Goal: Information Seeking & Learning: Check status

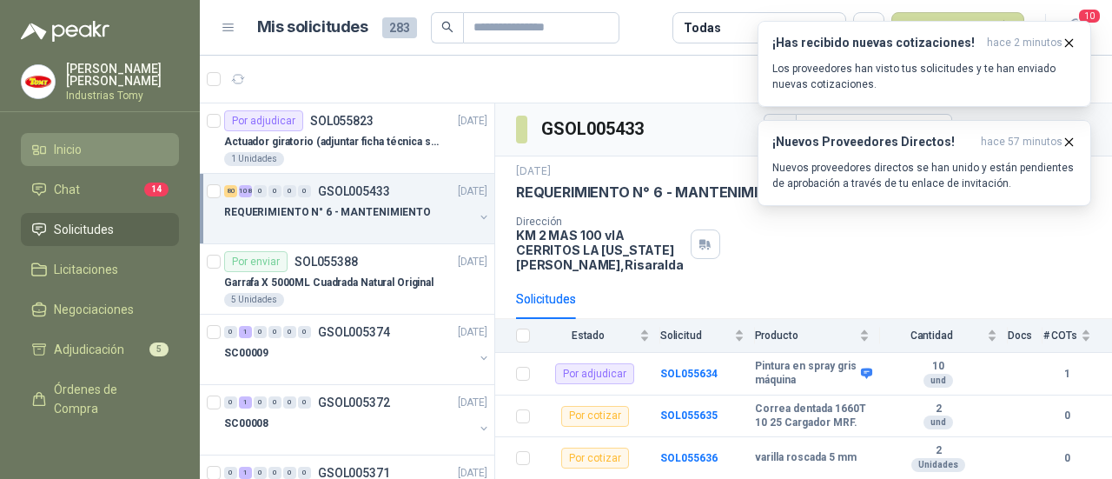
click at [96, 143] on li "Inicio" at bounding box center [99, 149] width 137 height 19
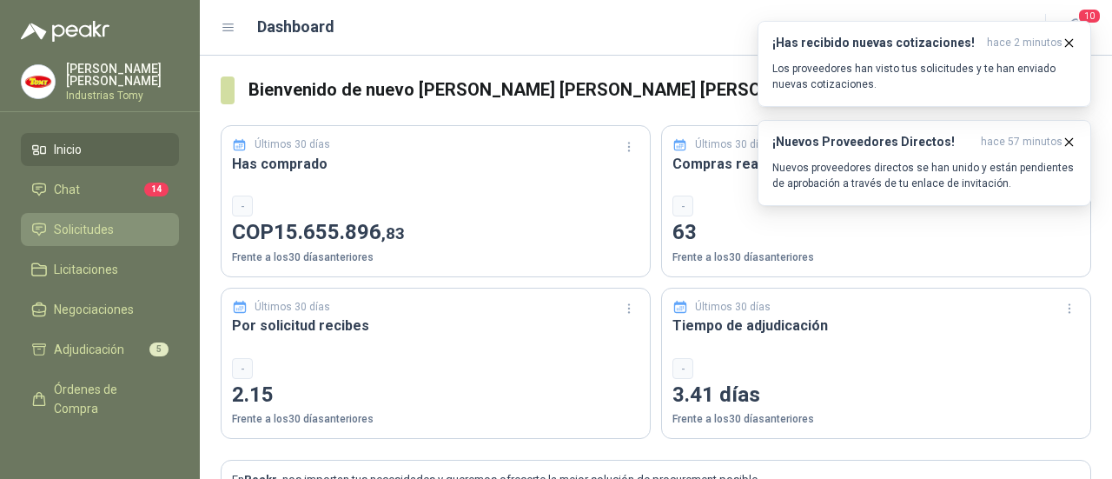
click at [93, 222] on span "Solicitudes" at bounding box center [84, 229] width 60 height 19
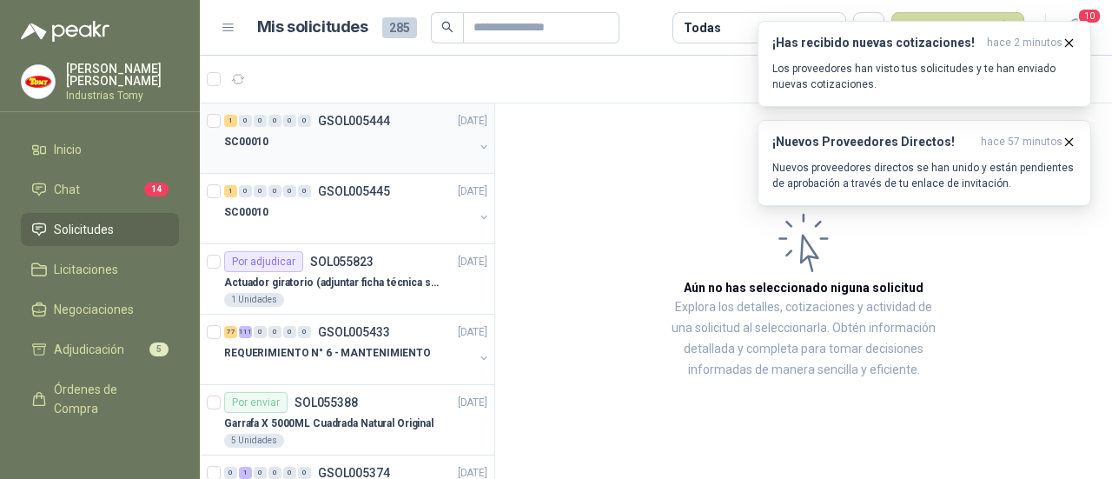
click at [341, 141] on div "SC00010" at bounding box center [348, 141] width 249 height 21
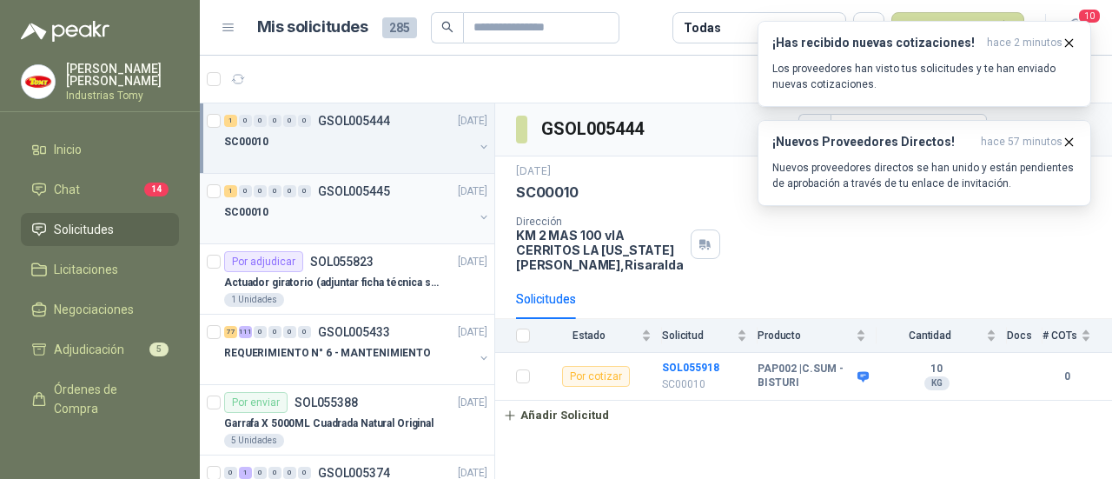
click at [382, 192] on p "GSOL005445" at bounding box center [354, 191] width 72 height 12
click at [374, 144] on div "SC00010" at bounding box center [348, 141] width 249 height 21
click at [368, 203] on div "SC00010" at bounding box center [348, 212] width 249 height 21
click at [318, 147] on div "SC00010" at bounding box center [348, 141] width 249 height 21
click at [353, 131] on div "SC00010" at bounding box center [348, 141] width 249 height 21
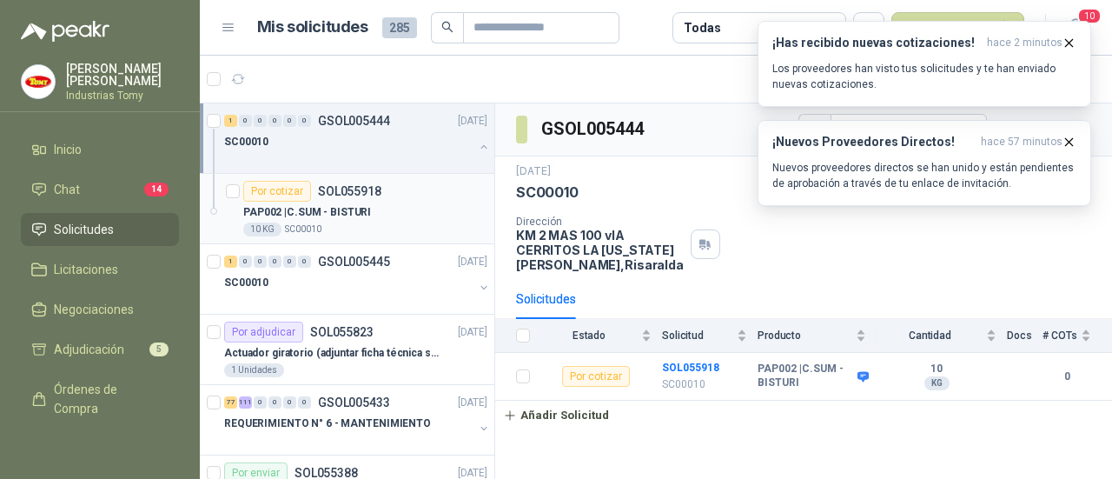
click at [356, 222] on div "10 KG SC00010" at bounding box center [365, 229] width 244 height 14
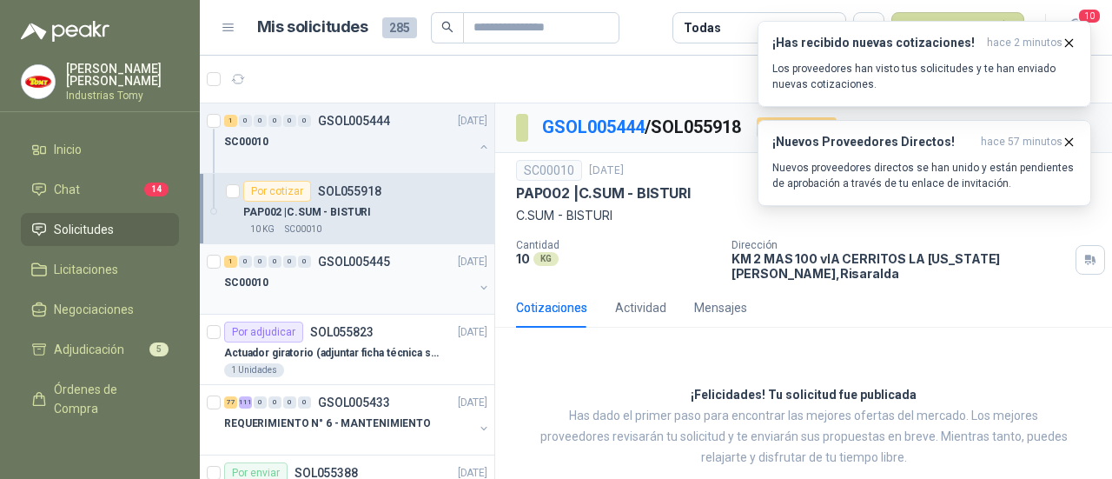
click at [382, 279] on div "SC00010" at bounding box center [348, 282] width 249 height 21
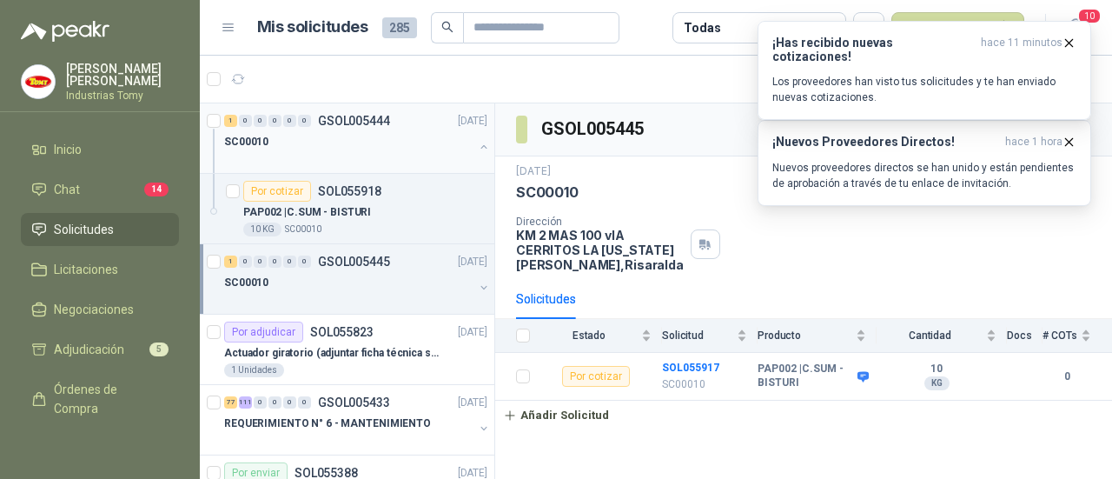
click at [388, 154] on div at bounding box center [348, 159] width 249 height 14
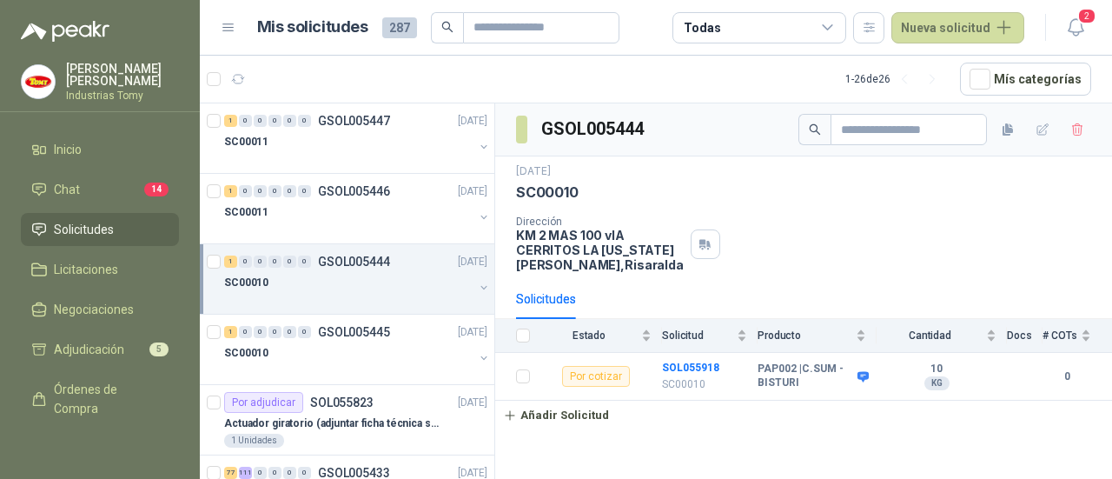
click at [770, 260] on div "Dirección KM 2 MAS 100 vIA CERRITOS LA VIRGINIA Pereira , Risaralda" at bounding box center [803, 244] width 575 height 56
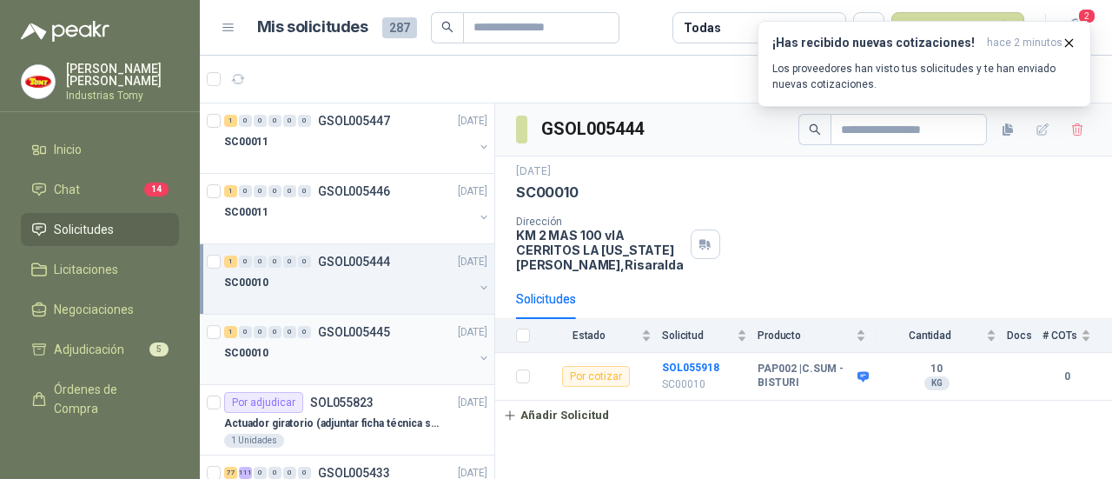
click at [289, 353] on div "SC00010" at bounding box center [348, 352] width 249 height 21
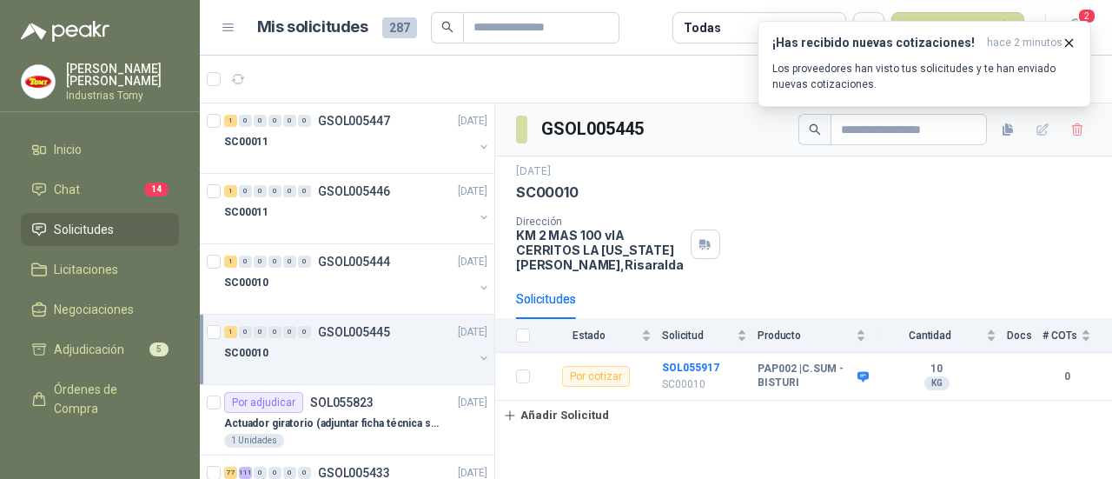
click at [303, 361] on div "SC00010" at bounding box center [348, 352] width 249 height 21
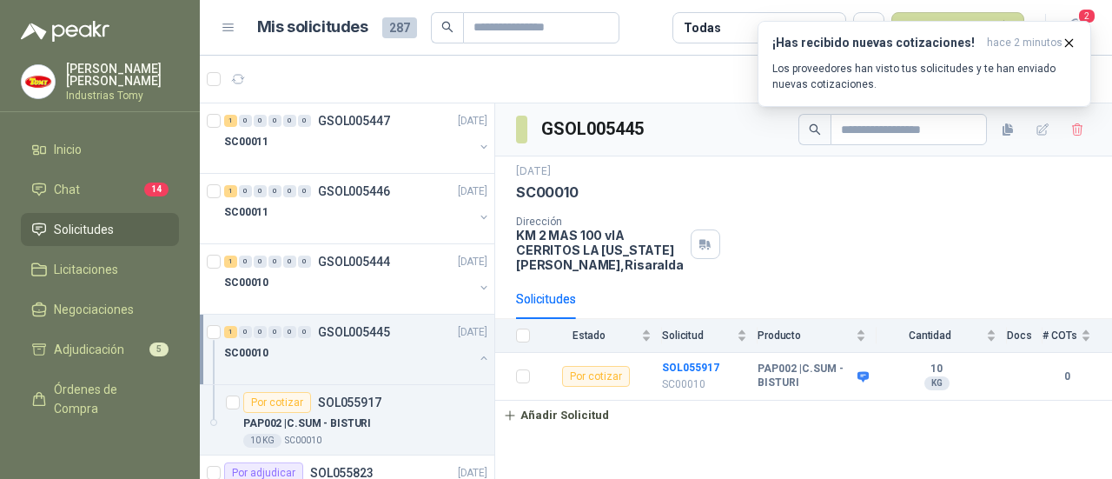
click at [303, 361] on div "SC00010" at bounding box center [348, 352] width 249 height 21
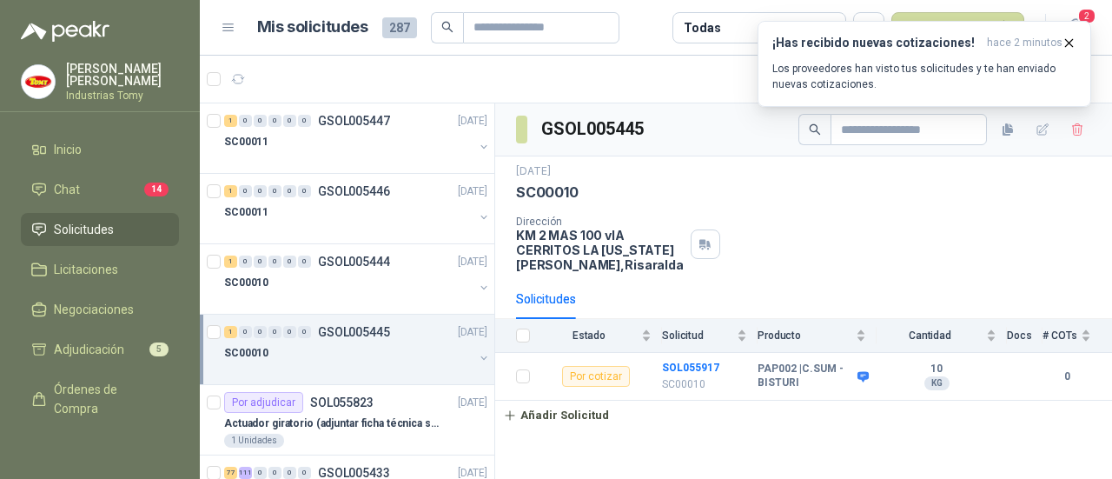
click at [306, 364] on div at bounding box center [348, 370] width 249 height 14
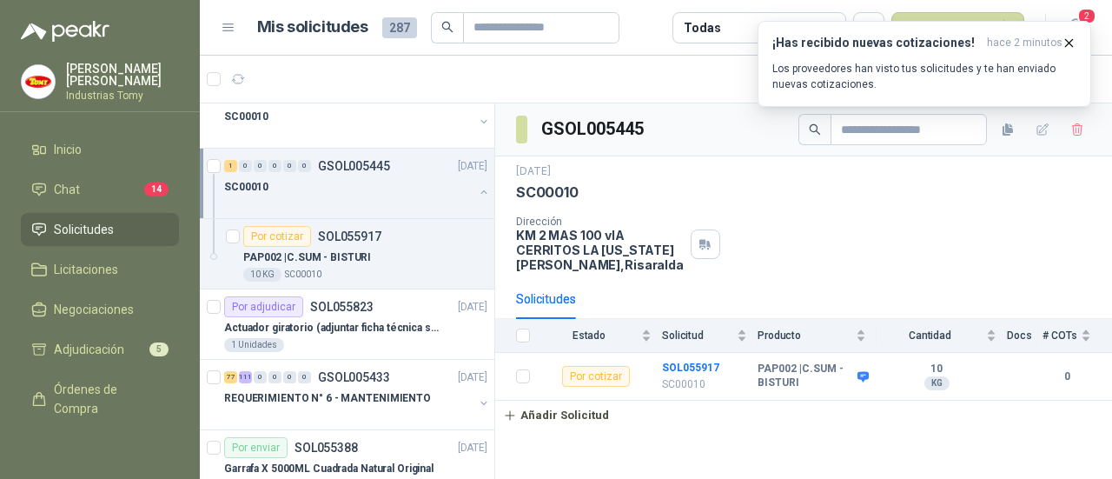
scroll to position [174, 0]
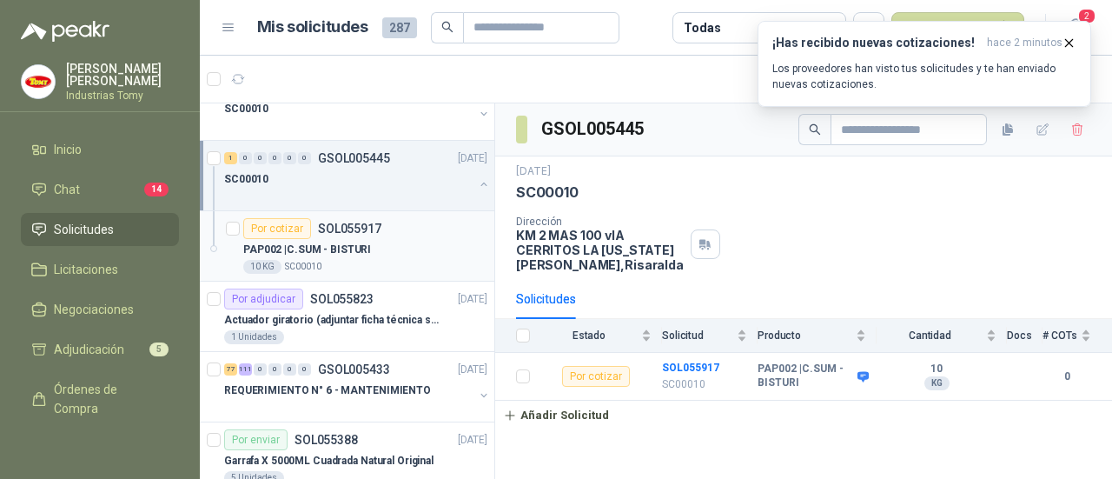
click at [398, 242] on div "PAP002 | C.SUM - BISTURI" at bounding box center [365, 249] width 244 height 21
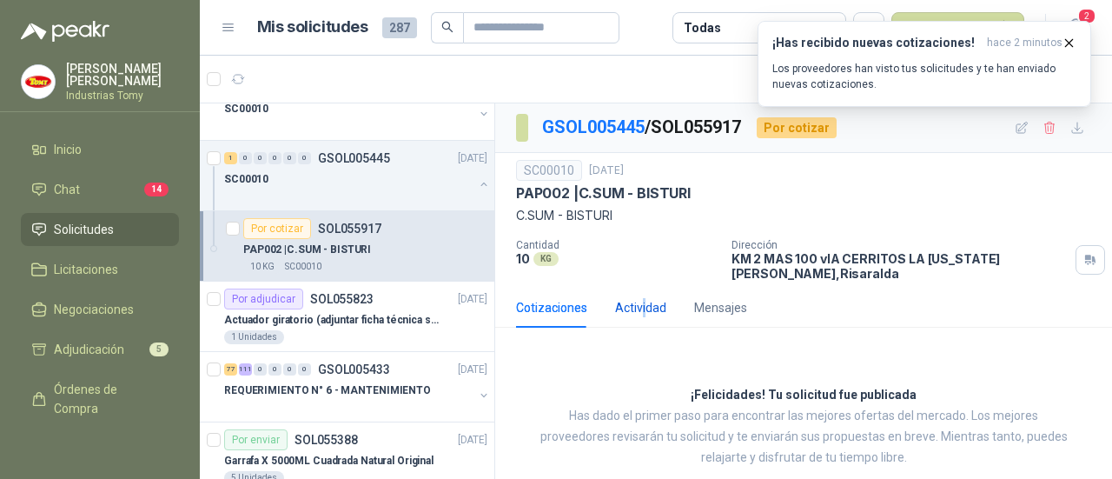
click at [643, 307] on div "Actividad" at bounding box center [640, 307] width 51 height 19
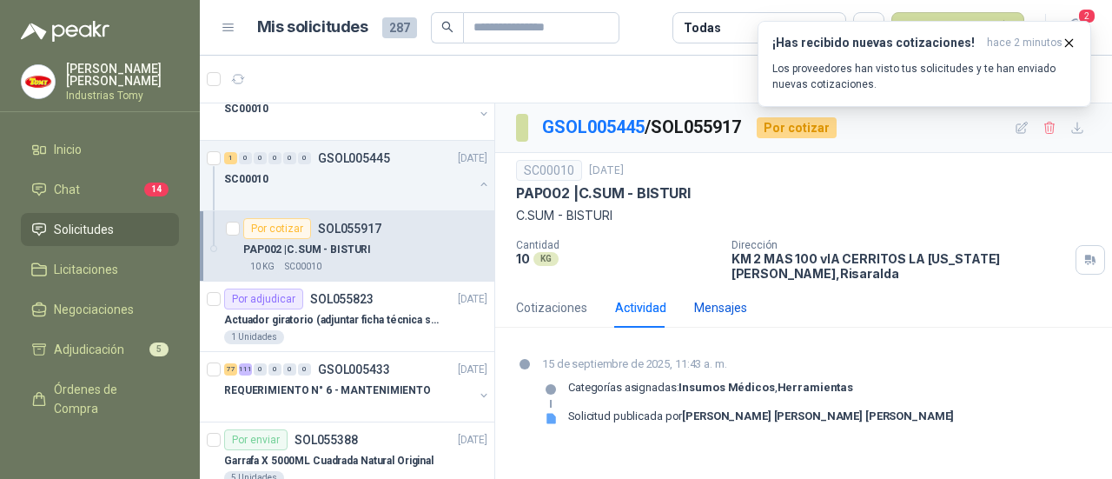
click at [726, 304] on div "Mensajes" at bounding box center [720, 307] width 53 height 19
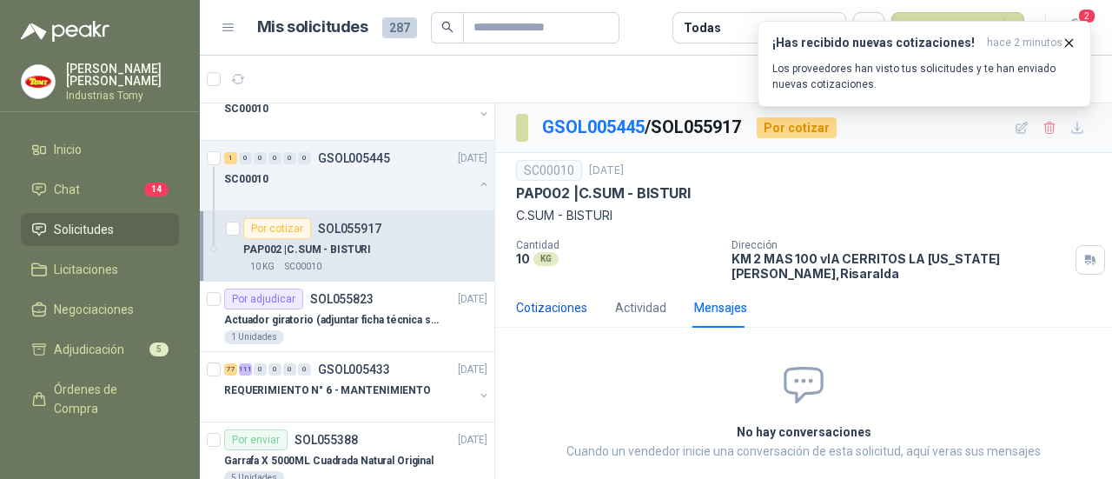
click at [557, 315] on div "Cotizaciones" at bounding box center [551, 307] width 71 height 19
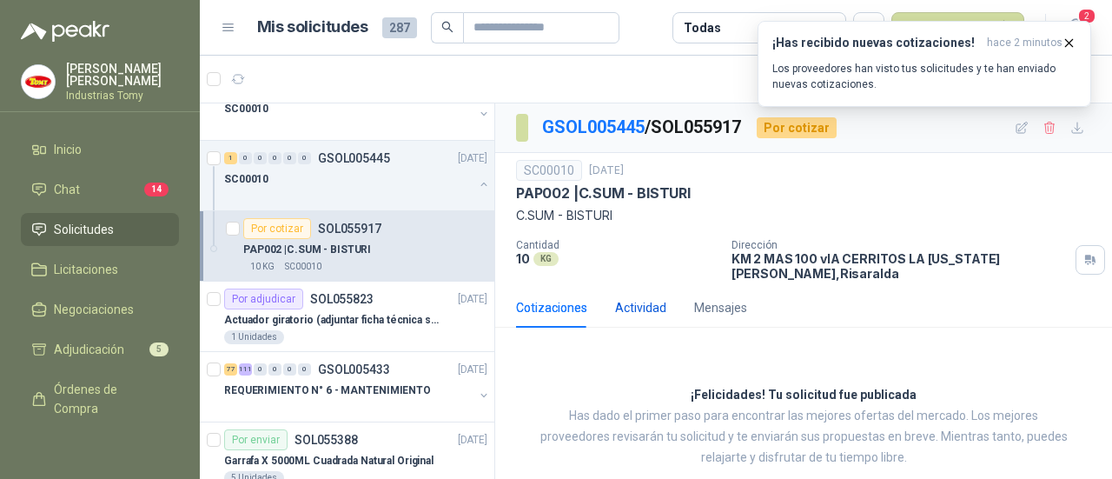
click at [624, 302] on div "Actividad" at bounding box center [640, 307] width 51 height 19
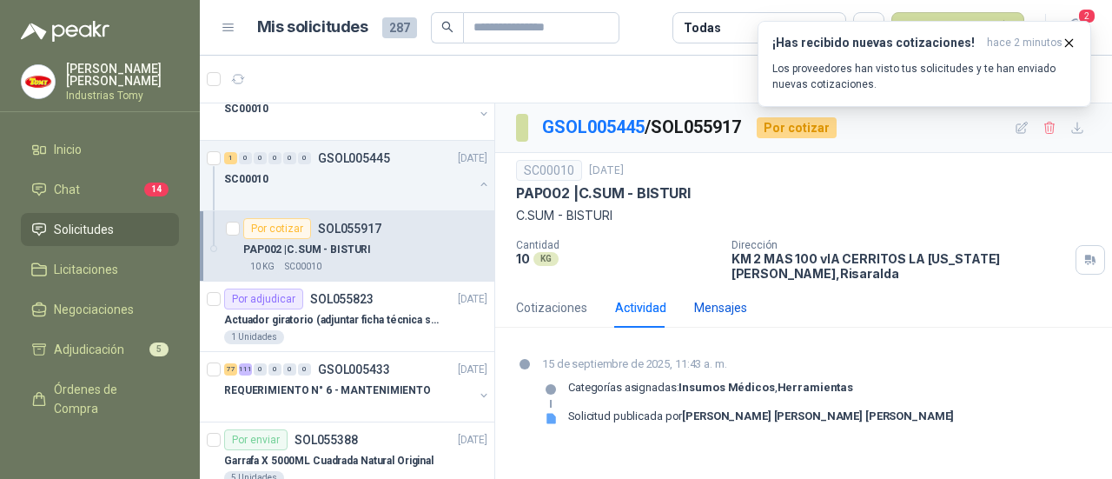
click at [728, 305] on div "Mensajes" at bounding box center [720, 307] width 53 height 19
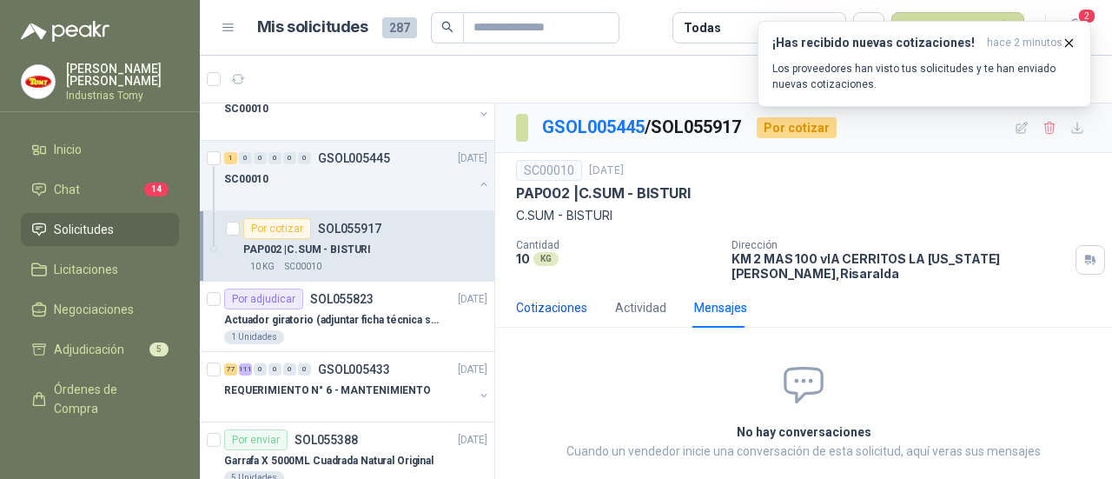
click at [547, 303] on div "Cotizaciones" at bounding box center [551, 307] width 71 height 19
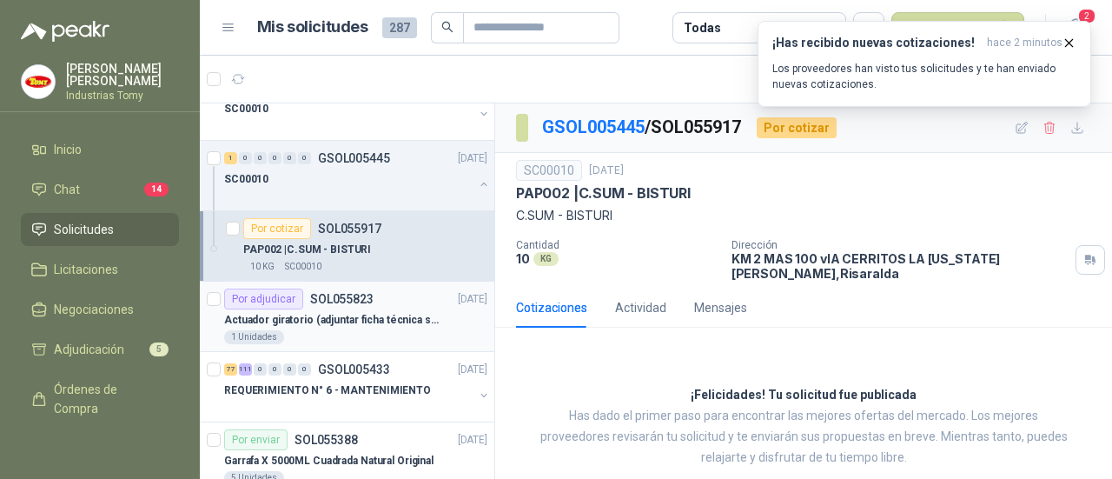
click at [382, 323] on p "Actuador giratorio (adjuntar ficha técnica si es diferente a festo)" at bounding box center [332, 320] width 216 height 17
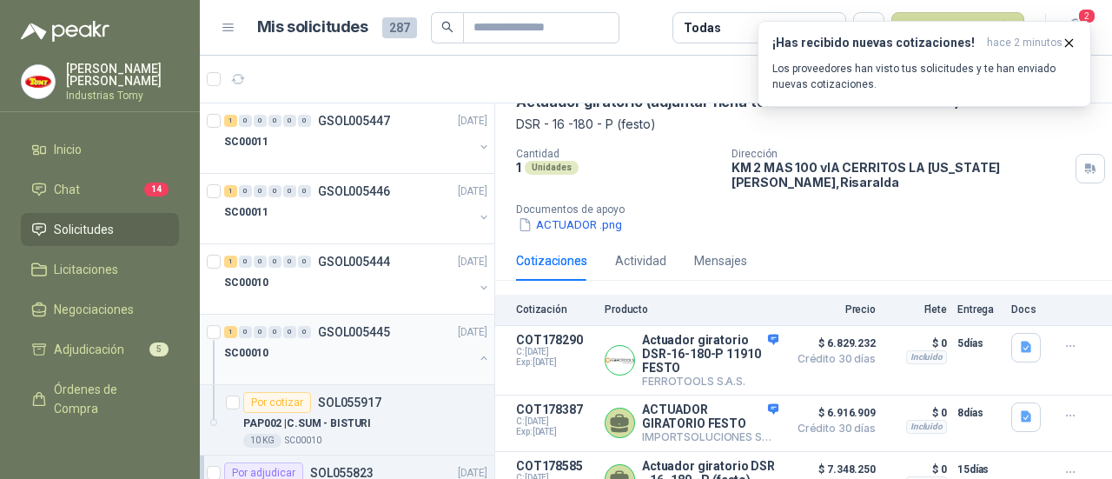
scroll to position [87, 0]
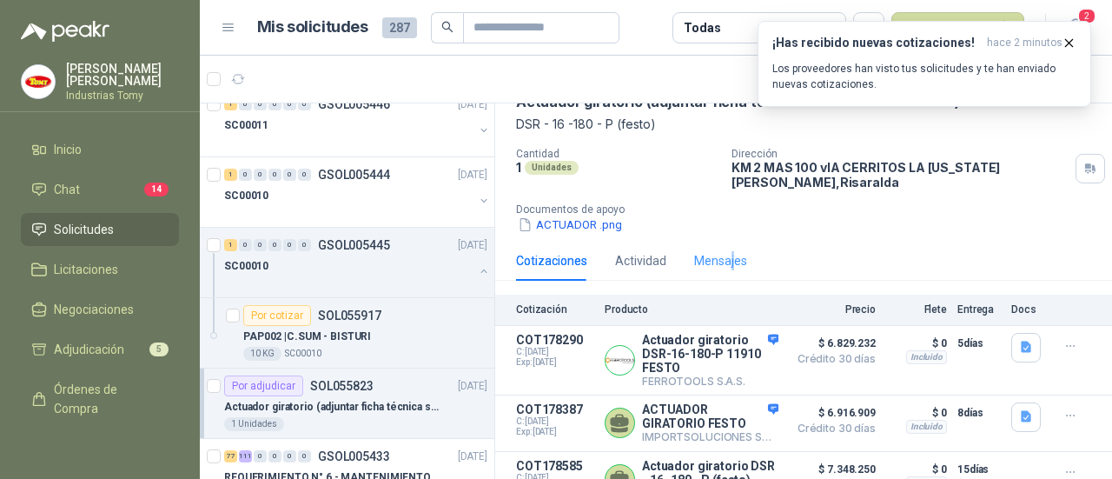
click at [731, 247] on div "Mensajes" at bounding box center [720, 261] width 53 height 40
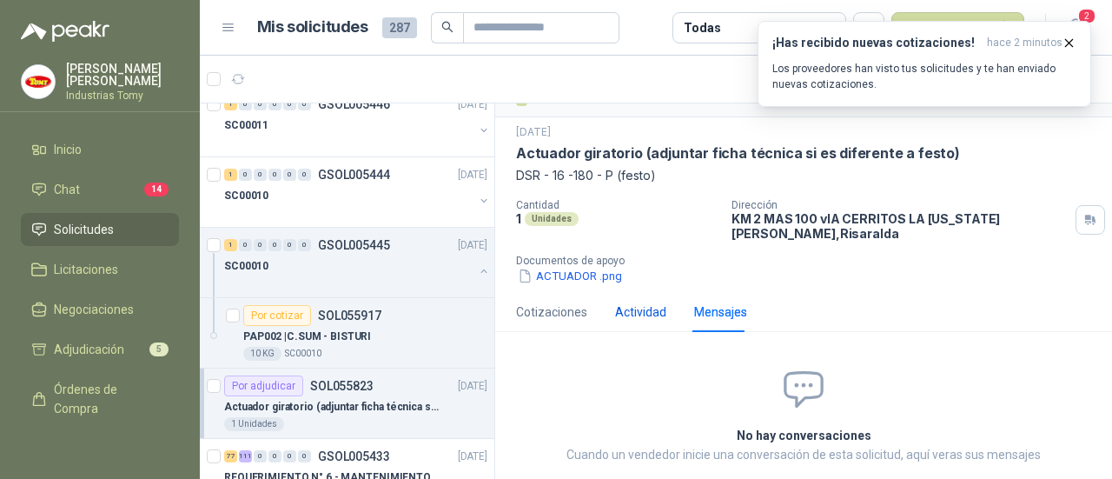
click at [647, 308] on div "Actividad" at bounding box center [640, 311] width 51 height 19
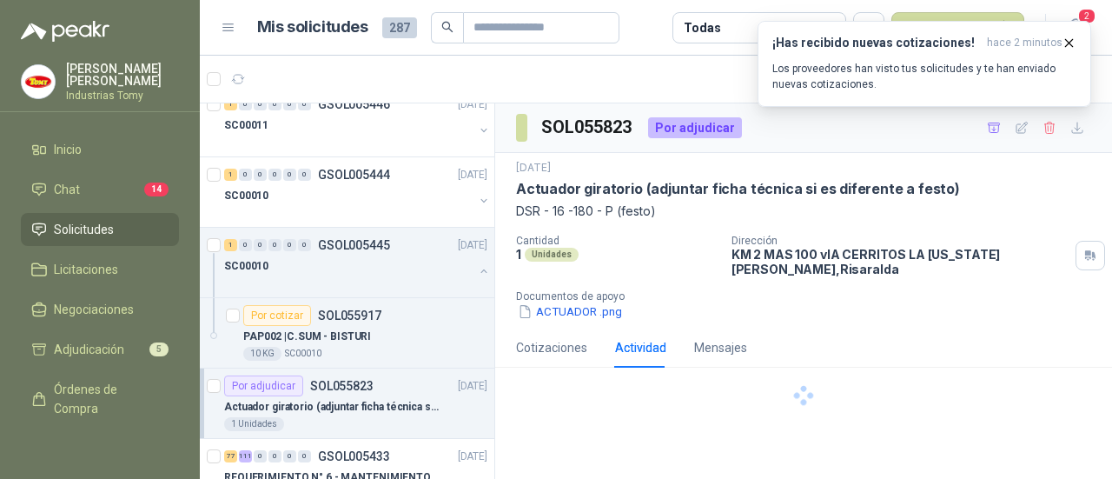
scroll to position [0, 0]
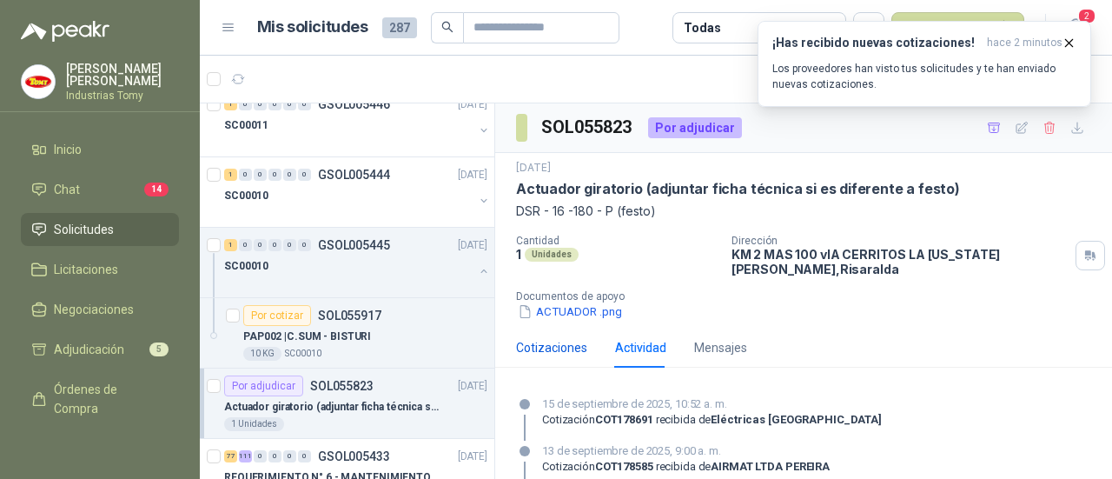
click at [563, 345] on div "Cotizaciones" at bounding box center [551, 347] width 71 height 19
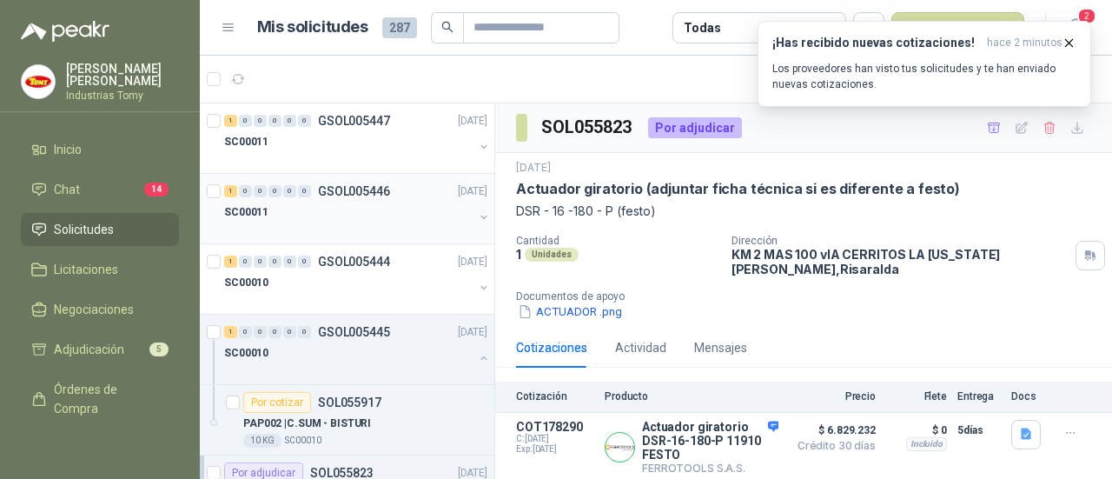
click at [395, 204] on div "SC00011" at bounding box center [348, 212] width 249 height 21
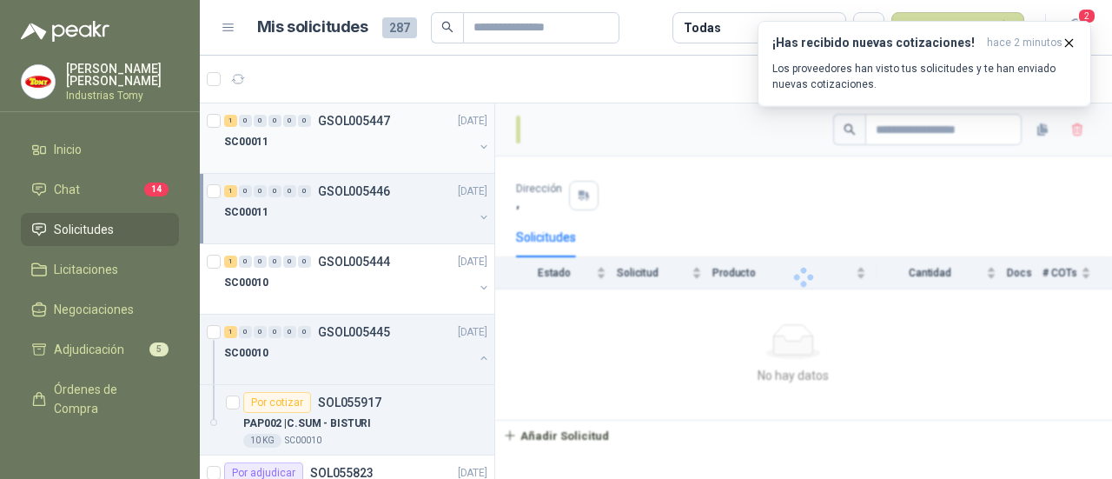
click at [375, 137] on div "SC00011" at bounding box center [348, 141] width 249 height 21
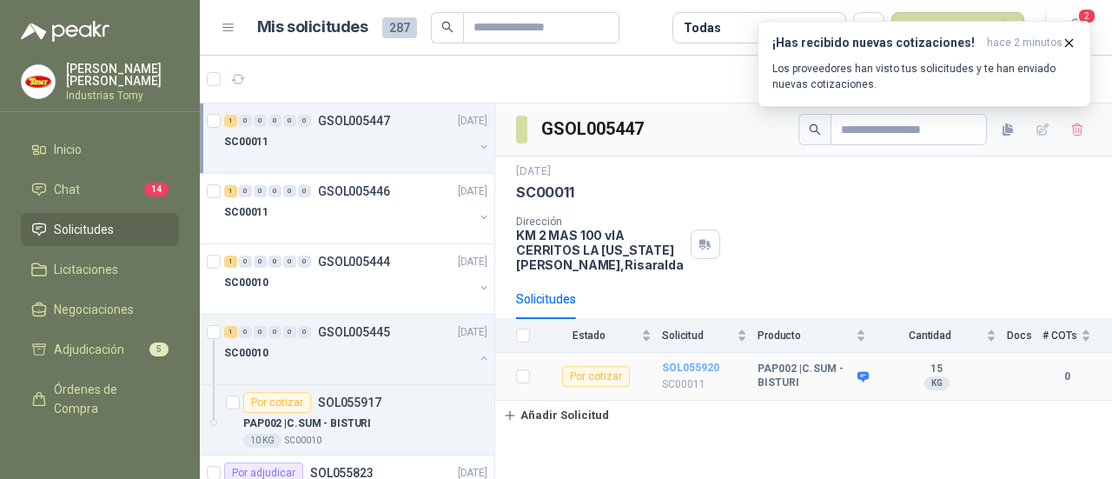
click at [702, 367] on b "SOL055920" at bounding box center [690, 368] width 57 height 12
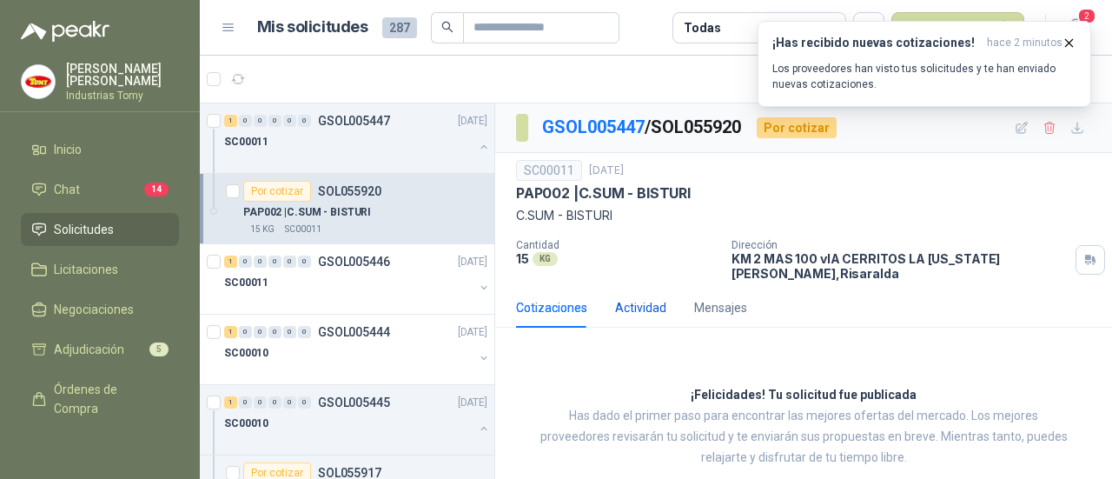
click at [638, 310] on div "Actividad" at bounding box center [640, 307] width 51 height 19
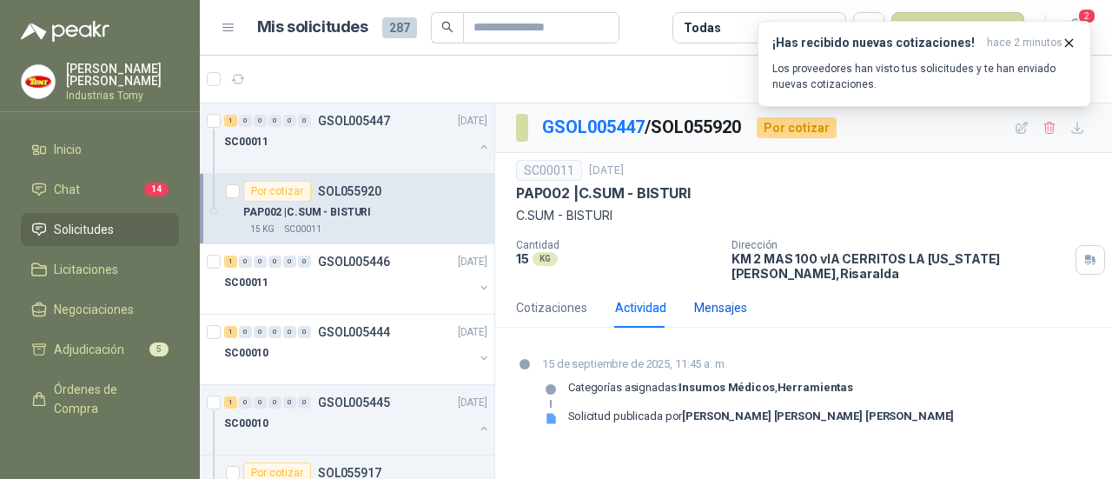
click at [724, 311] on div "Mensajes" at bounding box center [720, 307] width 53 height 19
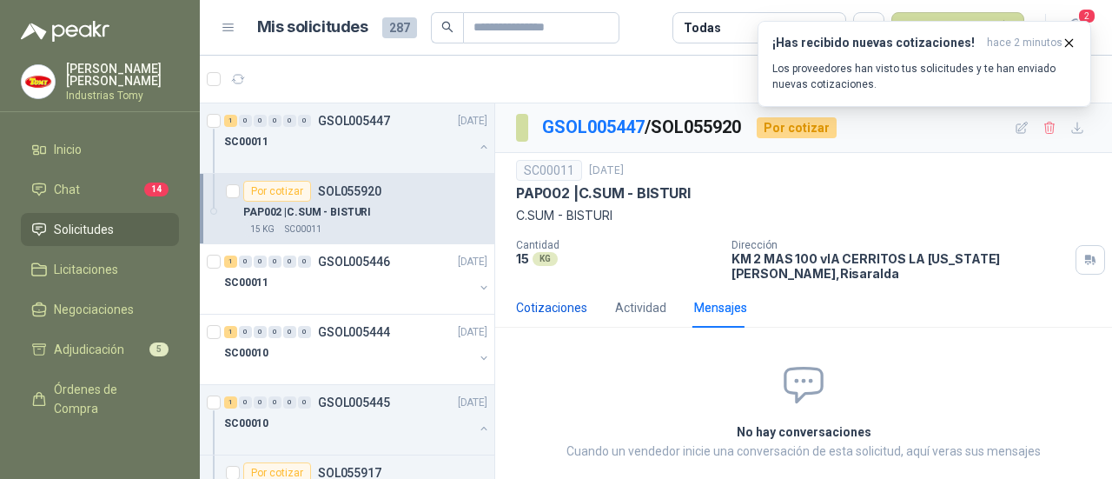
click at [560, 310] on div "Cotizaciones" at bounding box center [551, 307] width 71 height 19
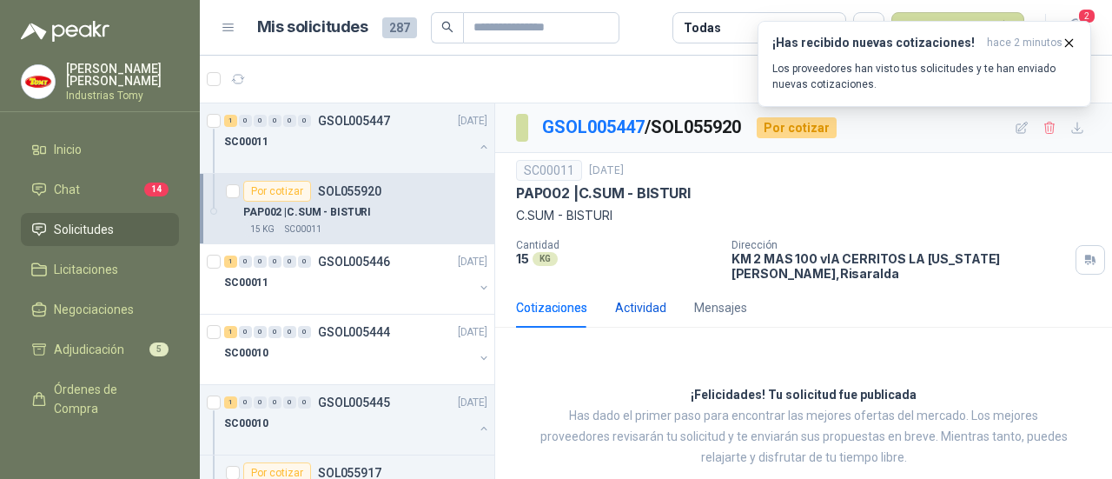
click at [648, 304] on div "Actividad" at bounding box center [640, 307] width 51 height 19
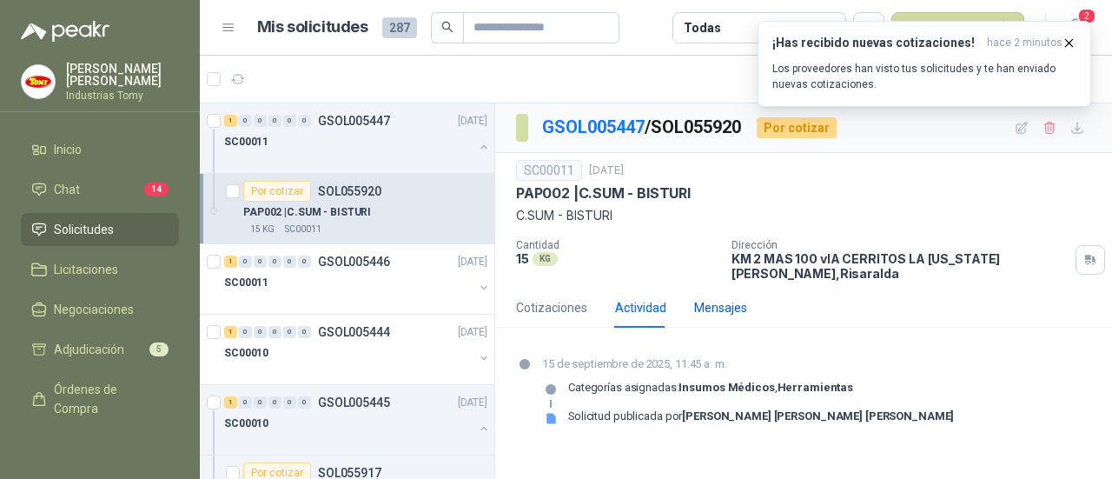
click at [720, 304] on div "Mensajes" at bounding box center [720, 307] width 53 height 19
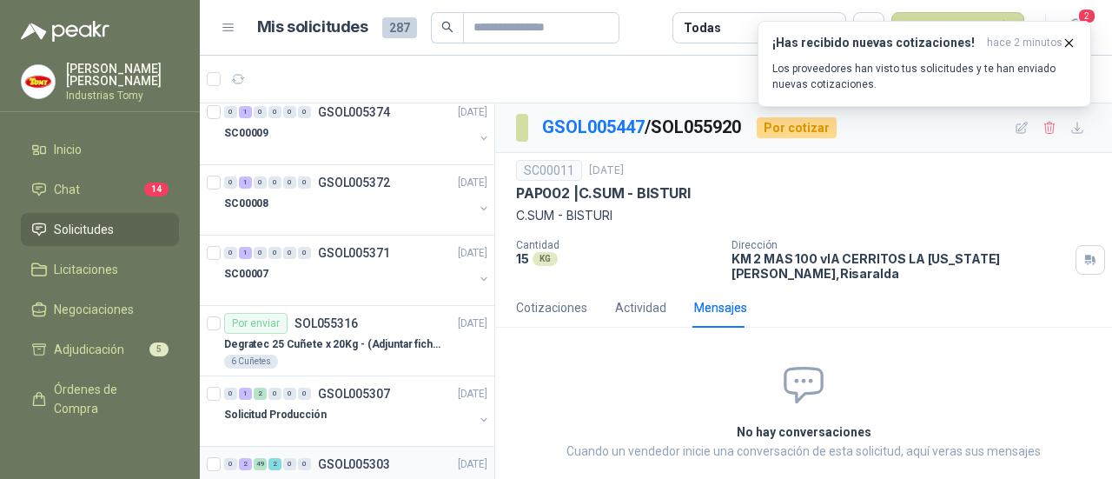
scroll to position [608, 0]
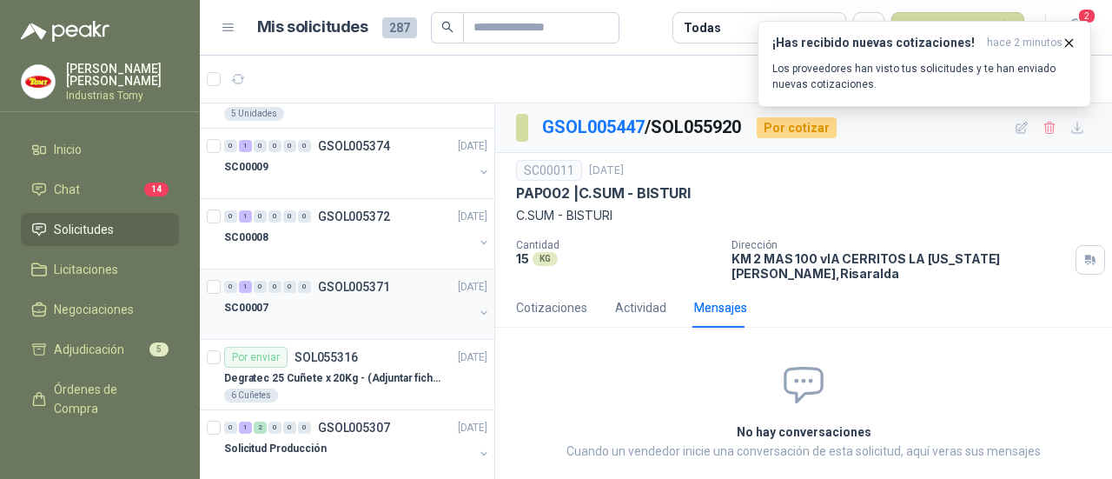
click at [298, 307] on div "SC00007" at bounding box center [348, 307] width 249 height 21
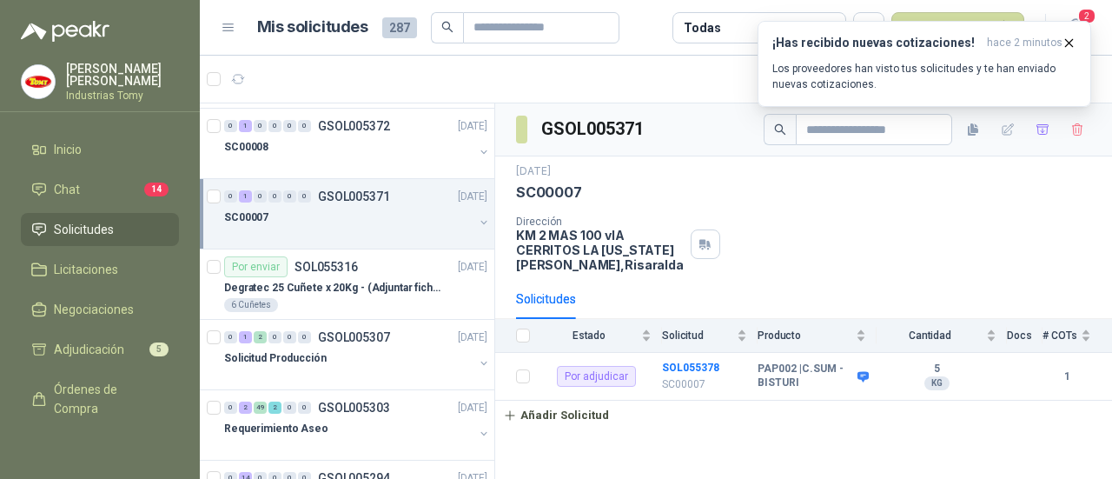
scroll to position [695, 0]
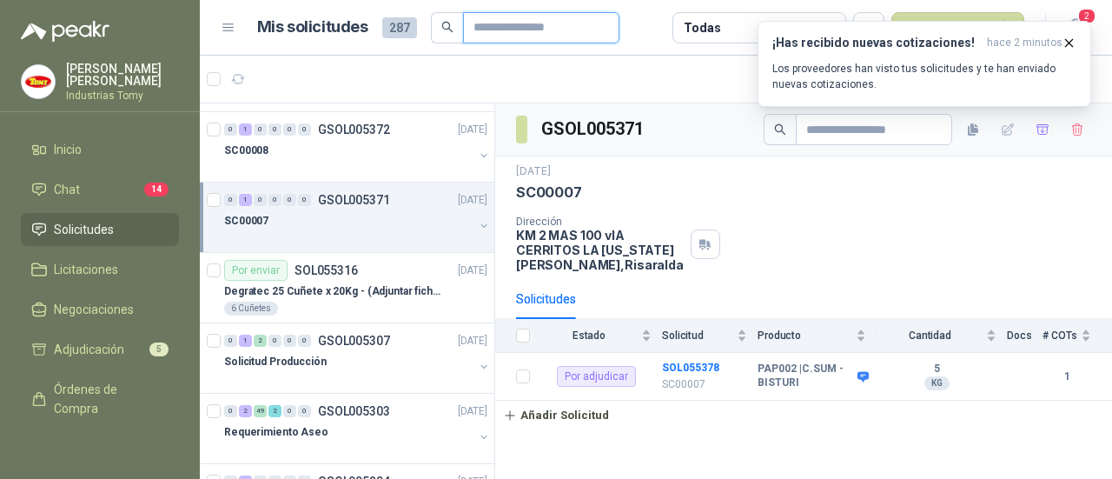
click at [482, 26] on input "text" at bounding box center [535, 28] width 122 height 30
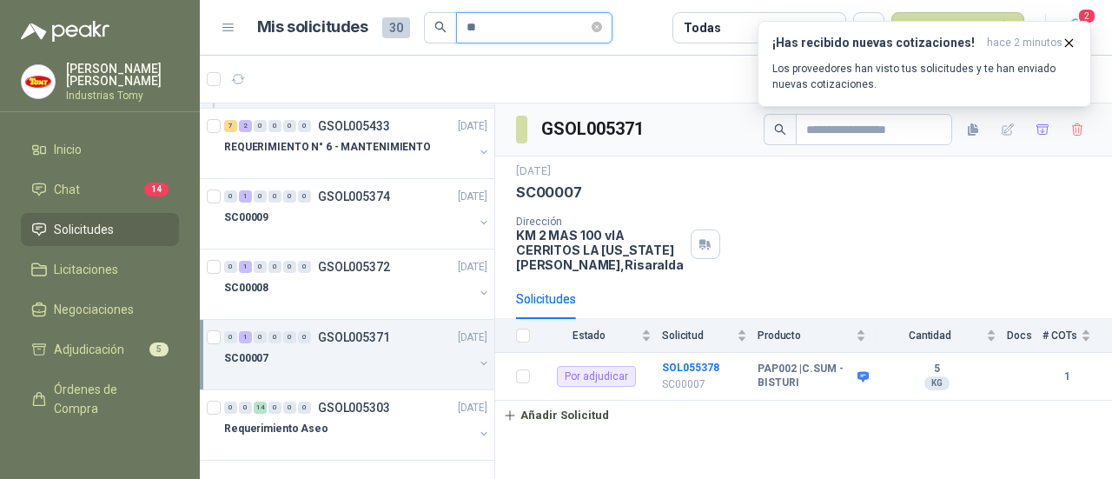
scroll to position [414, 0]
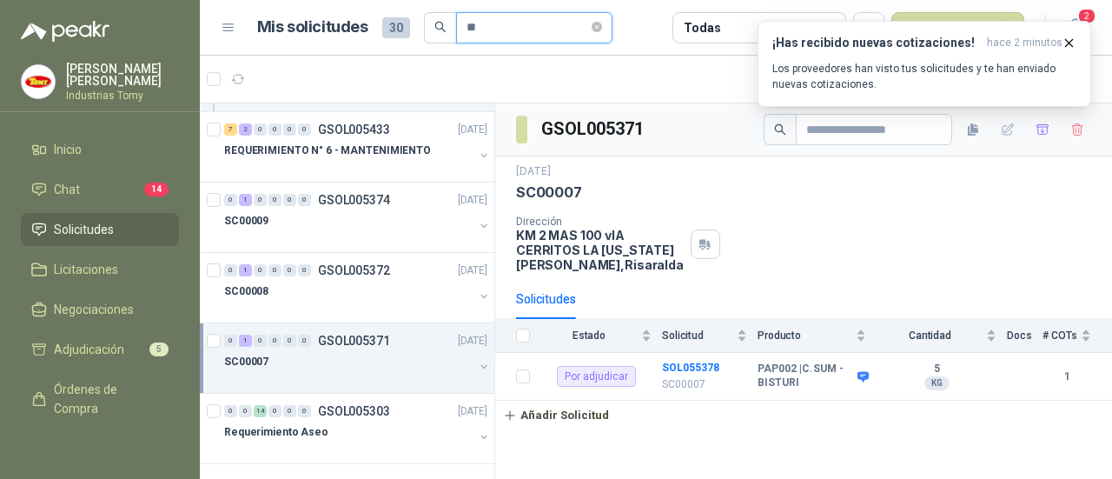
type input "**"
click at [269, 364] on div "SC00007" at bounding box center [348, 361] width 249 height 21
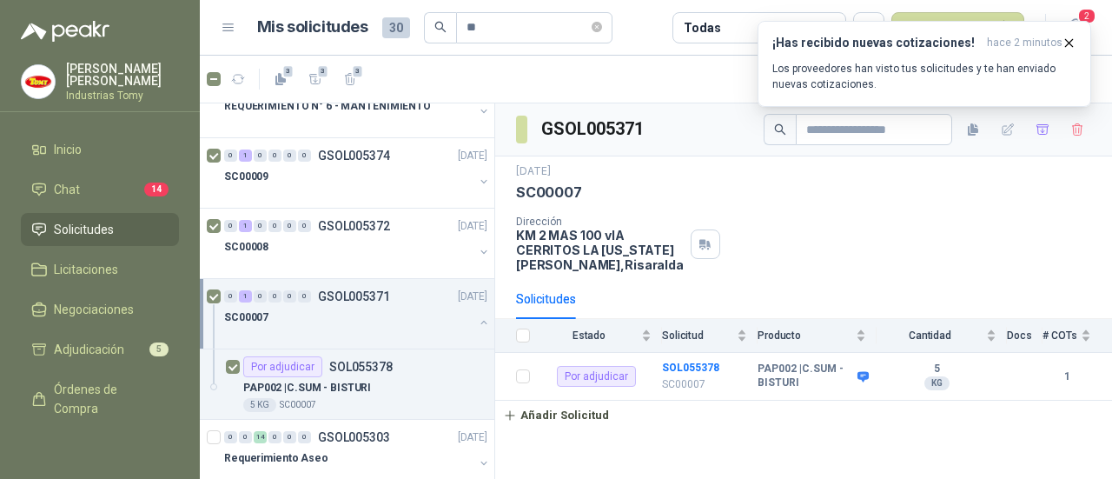
scroll to position [483, 0]
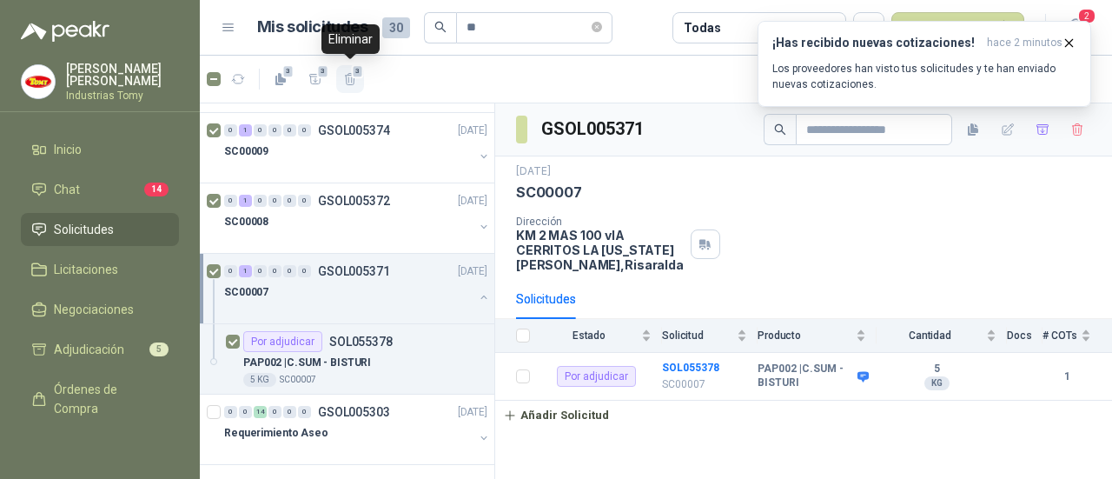
click at [348, 84] on icon "button" at bounding box center [350, 79] width 10 height 12
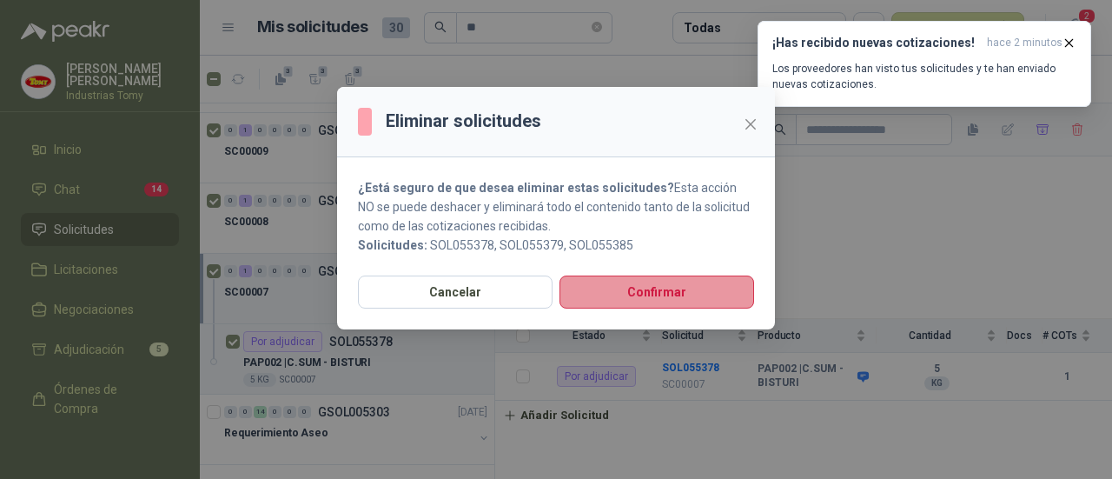
click at [654, 291] on button "Confirmar" at bounding box center [657, 291] width 195 height 33
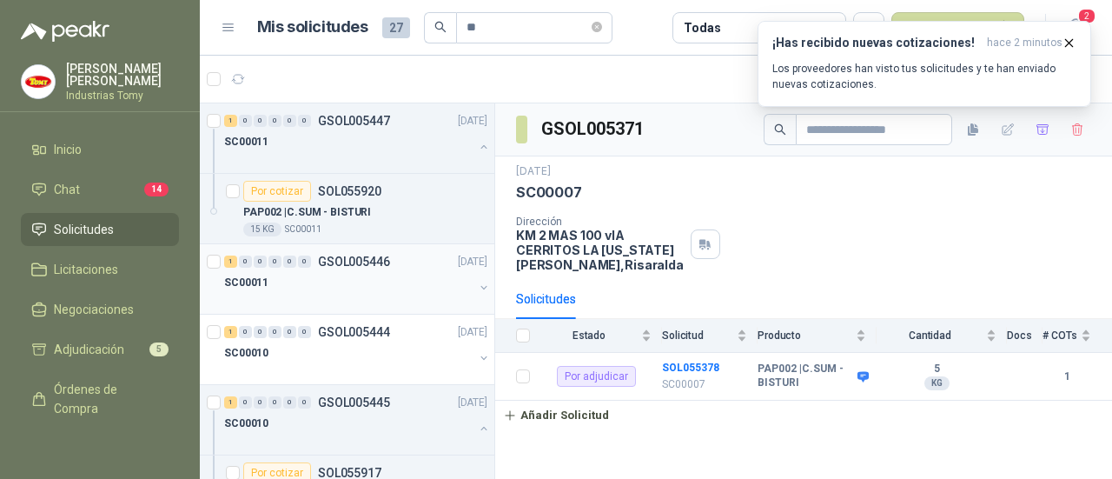
scroll to position [0, 0]
click at [300, 288] on div "SC00011" at bounding box center [348, 282] width 249 height 21
